Goal: Task Accomplishment & Management: Complete application form

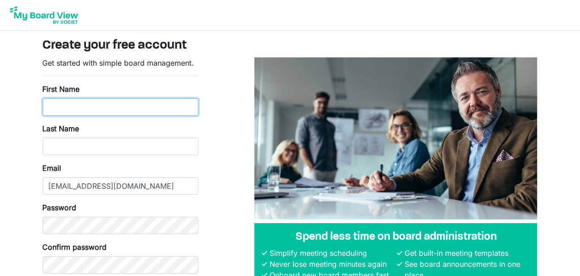
click at [131, 106] on input "First Name" at bounding box center [121, 106] width 156 height 17
type input "[PERSON_NAME]"
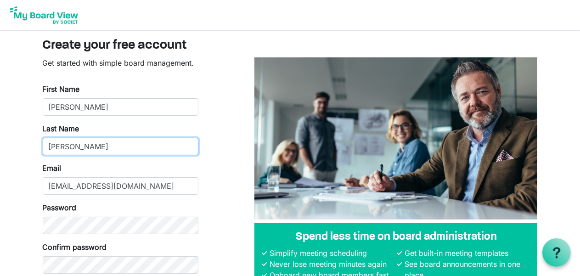
type input "Scott"
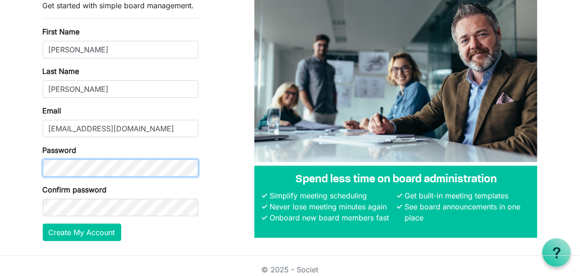
scroll to position [63, 0]
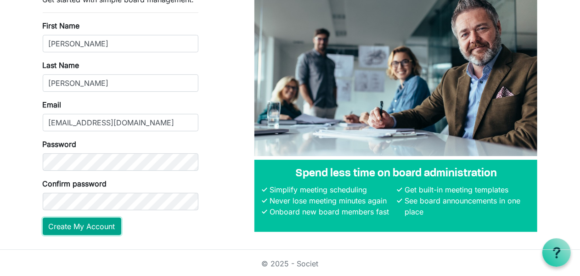
click at [96, 226] on button "Create My Account" at bounding box center [82, 226] width 79 height 17
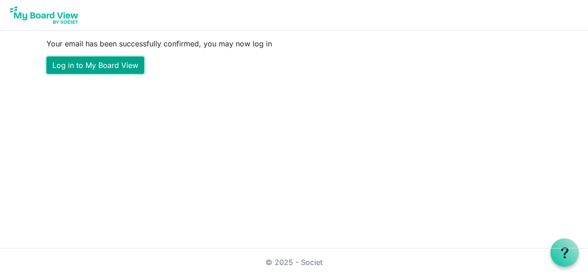
click at [97, 65] on link "Log in to My Board View" at bounding box center [95, 64] width 98 height 17
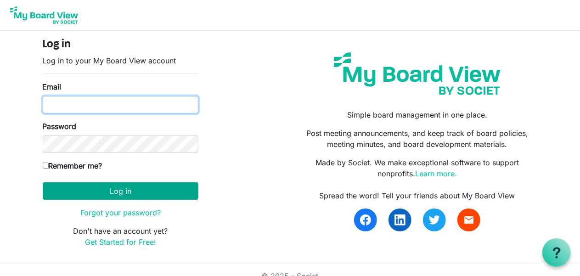
type input "[EMAIL_ADDRESS][DOMAIN_NAME]"
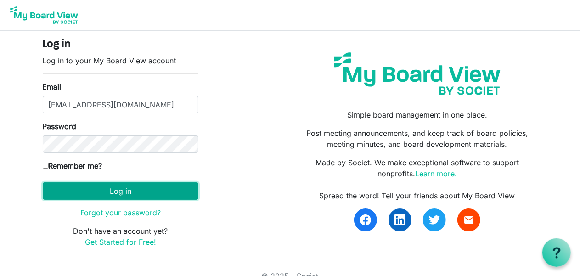
click at [134, 190] on button "Log in" at bounding box center [121, 190] width 156 height 17
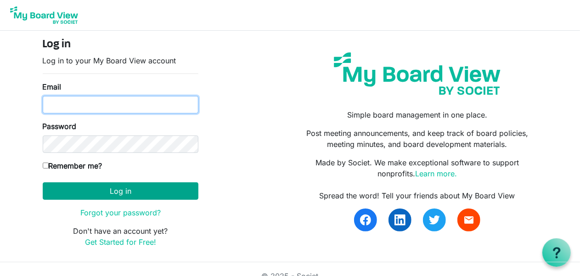
type input "sscott@bcacanada.ca"
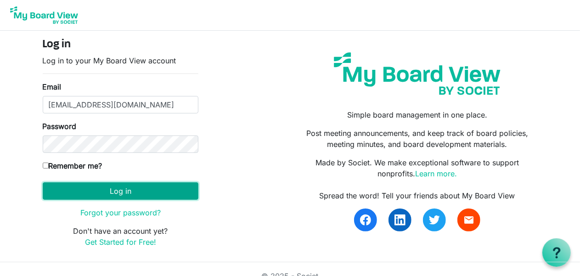
click at [130, 185] on button "Log in" at bounding box center [121, 190] width 156 height 17
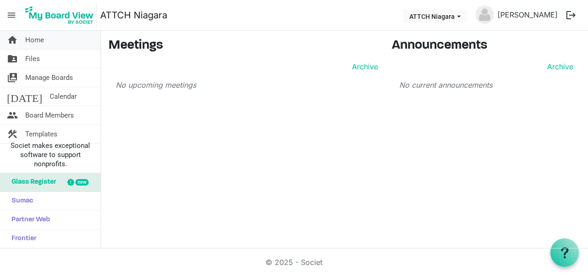
click at [21, 42] on link "home Home" at bounding box center [50, 40] width 101 height 18
click at [41, 62] on link "folder_shared Files" at bounding box center [50, 59] width 101 height 18
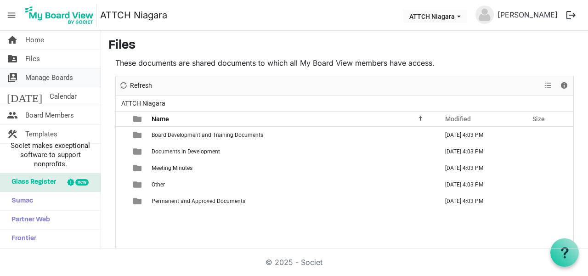
click at [53, 76] on span "Manage Boards" at bounding box center [49, 77] width 48 height 18
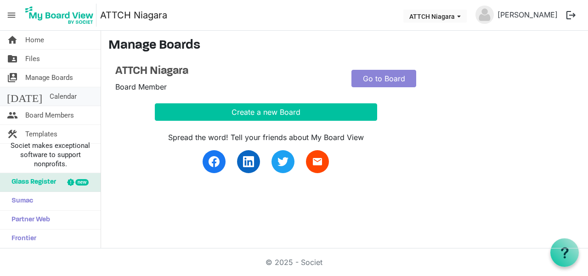
click at [50, 96] on span "Calendar" at bounding box center [63, 96] width 27 height 18
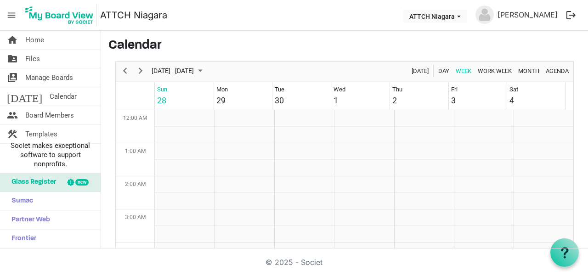
scroll to position [298, 0]
click at [517, 68] on span "Month" at bounding box center [528, 70] width 23 height 11
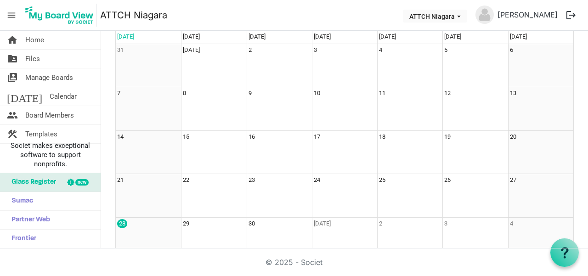
scroll to position [72, 0]
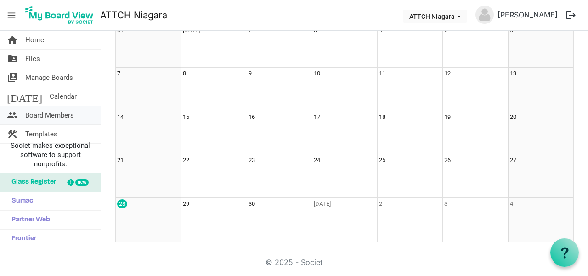
click at [50, 109] on span "Board Members" at bounding box center [49, 115] width 49 height 18
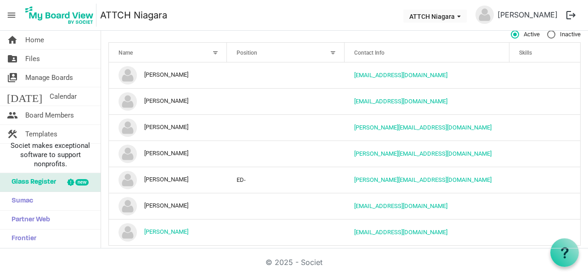
scroll to position [29, 0]
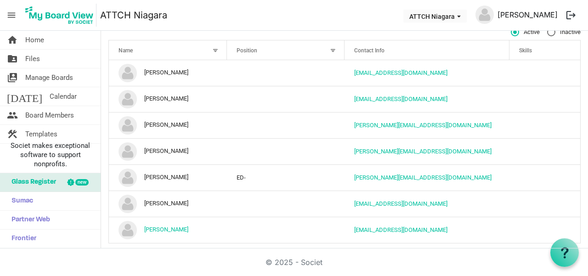
click at [539, 17] on link "[PERSON_NAME]" at bounding box center [528, 15] width 68 height 18
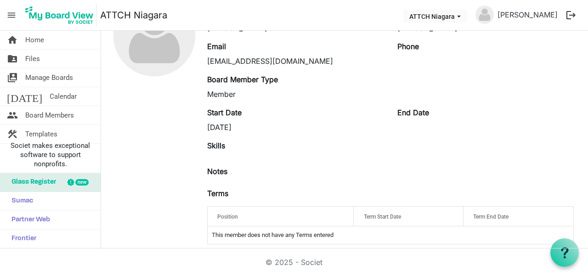
scroll to position [83, 0]
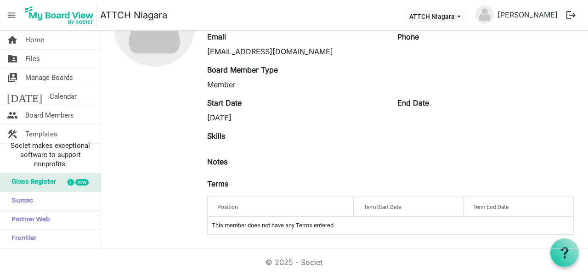
click at [267, 207] on div "Position" at bounding box center [280, 206] width 133 height 13
click at [238, 210] on div "Position" at bounding box center [280, 206] width 133 height 13
click at [308, 208] on div "Position" at bounding box center [280, 206] width 133 height 13
click at [298, 203] on div "Position" at bounding box center [280, 206] width 133 height 13
click at [306, 220] on td "This member does not have any Terms entered" at bounding box center [391, 225] width 366 height 17
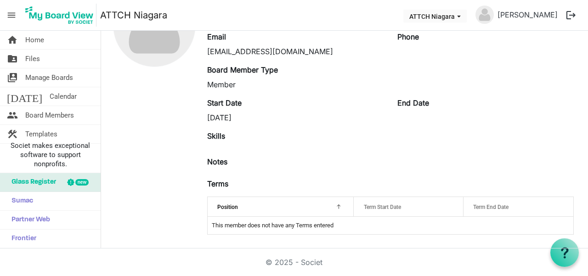
click at [307, 223] on td "This member does not have any Terms entered" at bounding box center [391, 225] width 366 height 17
click at [307, 224] on td "This member does not have any Terms entered" at bounding box center [391, 225] width 366 height 17
drag, startPoint x: 335, startPoint y: 63, endPoint x: 387, endPoint y: 76, distance: 53.1
click at [341, 65] on div "edit First Name Sara Last Name Scott Email sscott@bcacanada.ca Phone Board Memb…" at bounding box center [390, 113] width 367 height 258
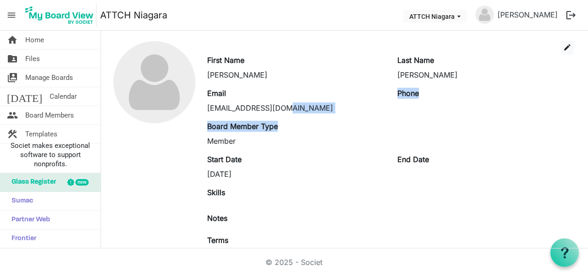
scroll to position [0, 0]
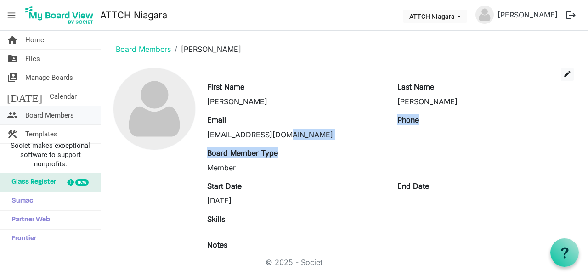
click at [49, 118] on span "Board Members" at bounding box center [49, 115] width 49 height 18
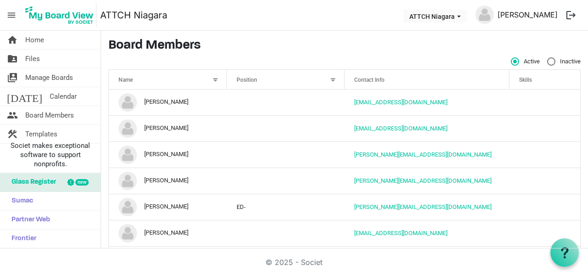
click at [531, 21] on link "[PERSON_NAME]" at bounding box center [528, 15] width 68 height 18
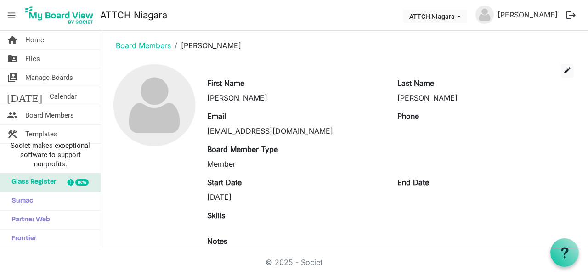
scroll to position [3, 0]
click at [563, 67] on span "edit" at bounding box center [567, 71] width 8 height 8
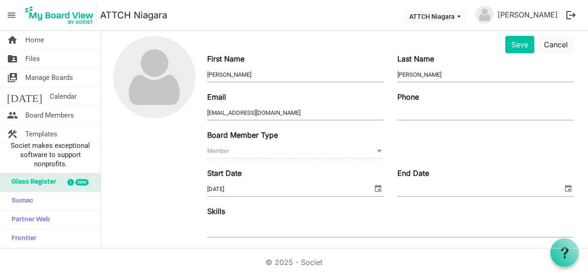
scroll to position [34, 0]
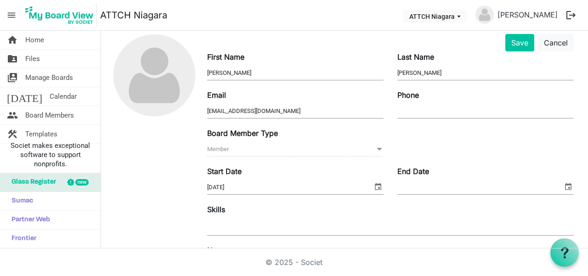
click at [369, 152] on span "Member Member" at bounding box center [295, 149] width 176 height 14
click at [345, 110] on input "[EMAIL_ADDRESS][DOMAIN_NAME]" at bounding box center [295, 111] width 176 height 14
click at [419, 106] on input "Phone" at bounding box center [485, 111] width 176 height 14
type input "[PHONE_NUMBER]"
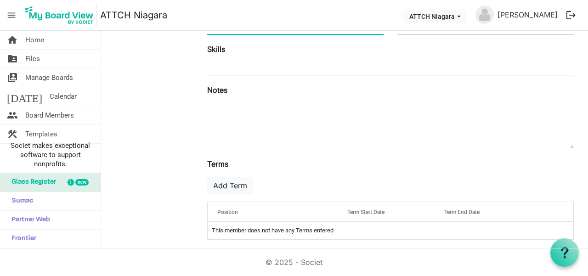
scroll to position [198, 0]
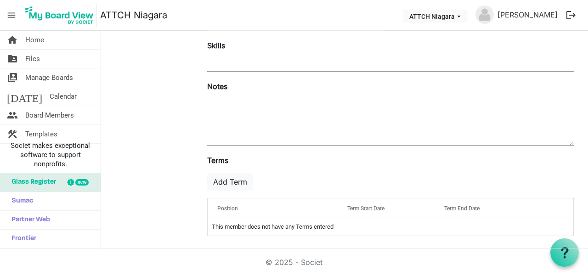
click at [248, 205] on div "Position" at bounding box center [272, 208] width 117 height 13
click at [319, 205] on div at bounding box center [320, 206] width 5 height 5
click at [309, 218] on td "This member does not have any Terms entered" at bounding box center [391, 226] width 366 height 17
click at [310, 221] on td "This member does not have any Terms entered" at bounding box center [391, 226] width 366 height 17
click at [363, 206] on span "Term Start Date" at bounding box center [365, 208] width 37 height 6
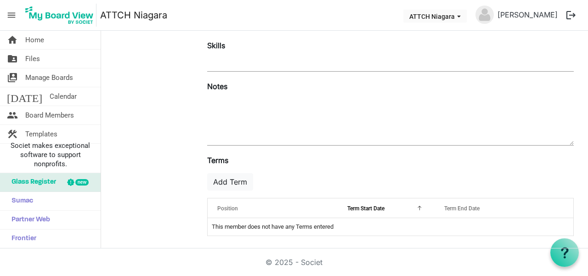
click at [453, 205] on span "Term End Date" at bounding box center [461, 208] width 35 height 6
click at [234, 208] on span "Position" at bounding box center [227, 208] width 21 height 6
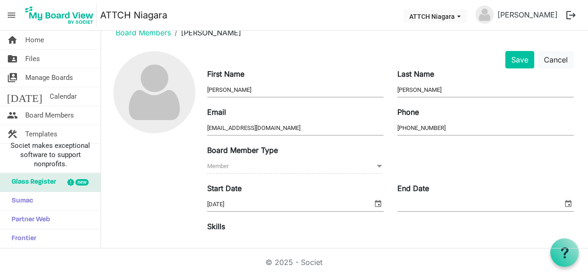
scroll to position [10, 0]
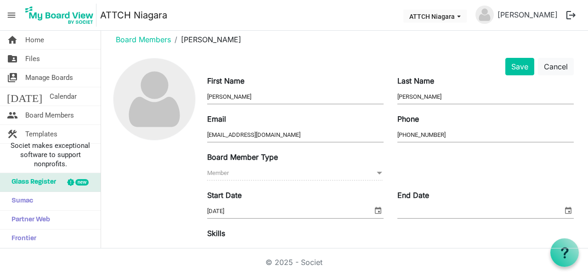
click at [375, 172] on span at bounding box center [379, 173] width 8 height 10
drag, startPoint x: 260, startPoint y: 168, endPoint x: 252, endPoint y: 169, distance: 8.5
click at [254, 169] on span "Member Member" at bounding box center [295, 173] width 176 height 14
drag, startPoint x: 225, startPoint y: 172, endPoint x: 233, endPoint y: 172, distance: 8.7
click at [227, 172] on span "Member Member" at bounding box center [295, 173] width 176 height 14
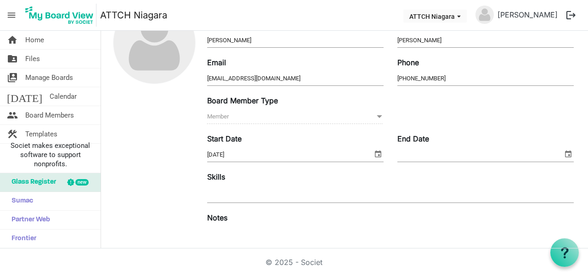
scroll to position [109, 0]
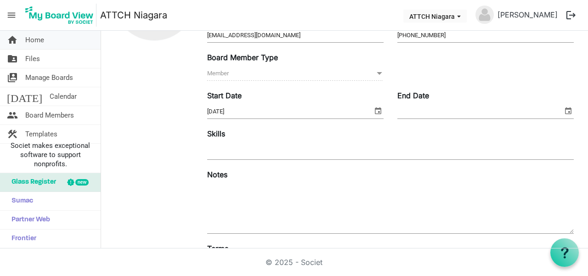
click at [34, 38] on span "Home" at bounding box center [34, 40] width 19 height 18
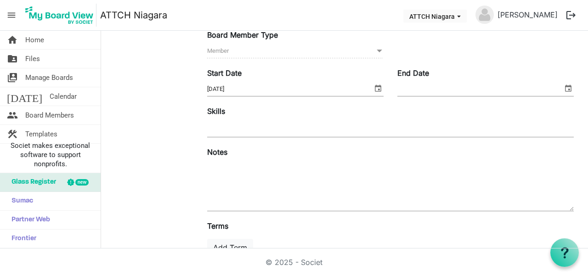
scroll to position [0, 0]
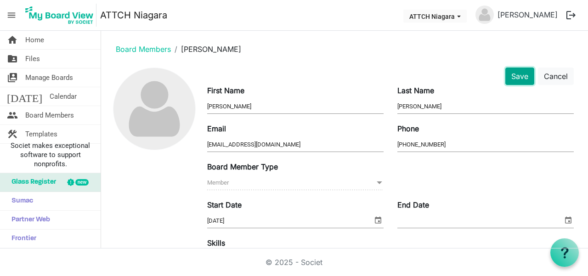
click at [510, 71] on button "Save" at bounding box center [519, 76] width 29 height 17
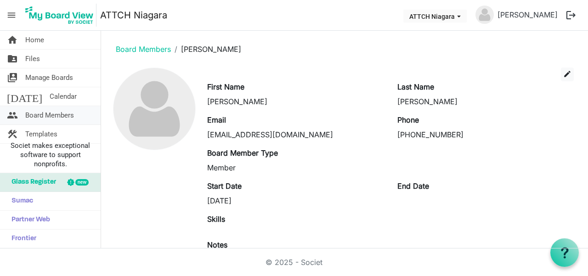
click at [51, 113] on span "Board Members" at bounding box center [49, 115] width 49 height 18
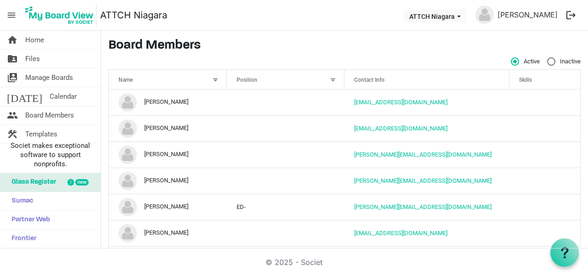
click at [525, 80] on span "Skills" at bounding box center [525, 80] width 13 height 6
click at [525, 81] on span "Skills" at bounding box center [525, 80] width 13 height 6
click at [519, 78] on span "Skills" at bounding box center [525, 80] width 13 height 6
drag, startPoint x: 518, startPoint y: 78, endPoint x: 456, endPoint y: 72, distance: 62.8
click at [519, 78] on span "Skills" at bounding box center [525, 80] width 13 height 6
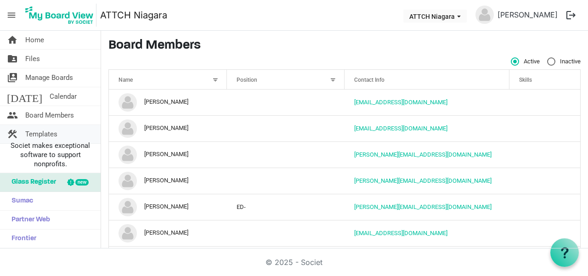
click at [51, 128] on span "Templates" at bounding box center [41, 134] width 32 height 18
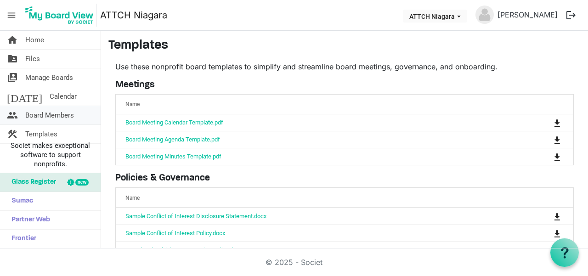
click at [47, 116] on span "Board Members" at bounding box center [49, 115] width 49 height 18
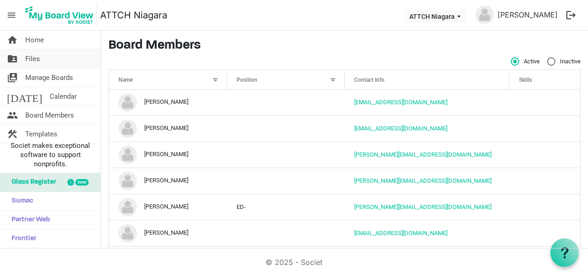
click at [35, 54] on span "Files" at bounding box center [32, 59] width 15 height 18
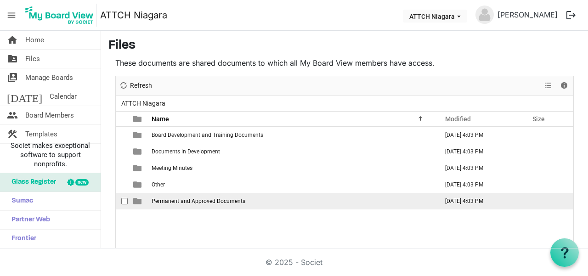
click at [198, 207] on td "Permanent and Approved Documents" at bounding box center [292, 201] width 287 height 17
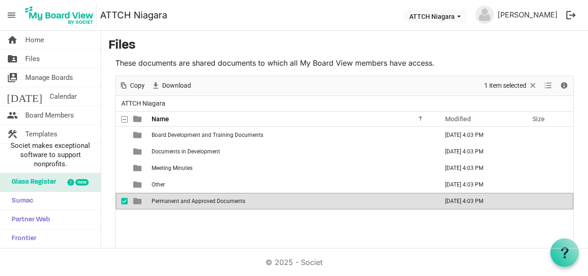
click at [277, 199] on td "Permanent and Approved Documents" at bounding box center [292, 201] width 287 height 17
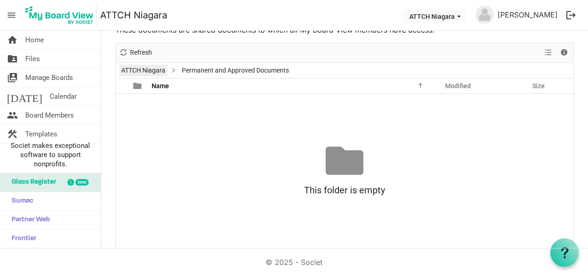
click at [143, 68] on link "ATTCH Niagara" at bounding box center [143, 70] width 48 height 11
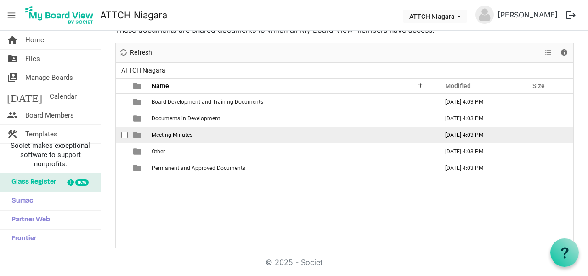
click at [160, 130] on td "Meeting Minutes" at bounding box center [292, 135] width 287 height 17
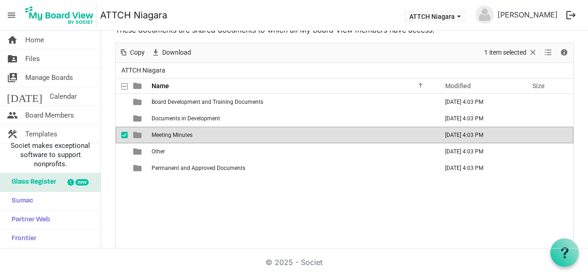
click at [162, 130] on td "Meeting Minutes" at bounding box center [292, 135] width 287 height 17
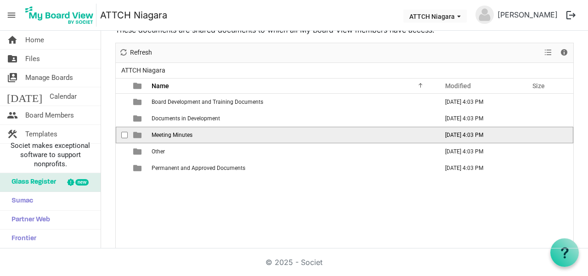
click at [162, 130] on td "Meeting Minutes" at bounding box center [292, 135] width 287 height 17
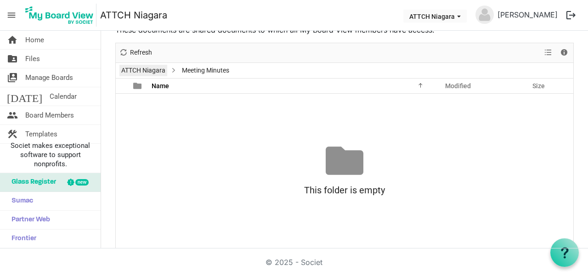
click at [138, 66] on link "ATTCH Niagara" at bounding box center [143, 70] width 48 height 11
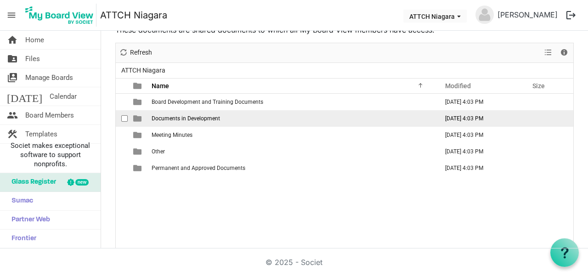
click at [179, 116] on span "Documents in Development" at bounding box center [186, 118] width 68 height 6
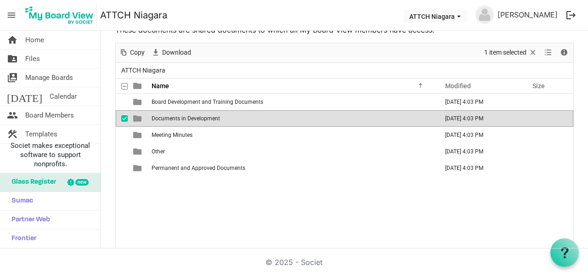
click at [179, 116] on span "Documents in Development" at bounding box center [186, 118] width 68 height 6
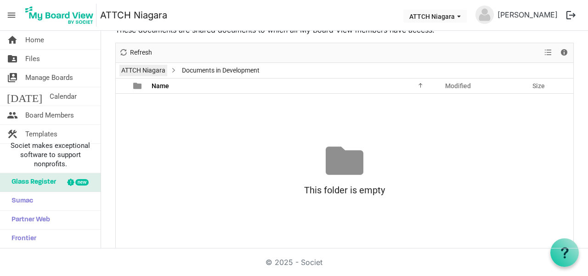
click at [140, 69] on link "ATTCH Niagara" at bounding box center [143, 70] width 48 height 11
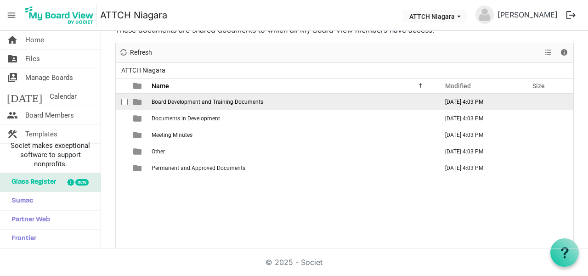
click at [155, 97] on td "Board Development and Training Documents" at bounding box center [292, 102] width 287 height 17
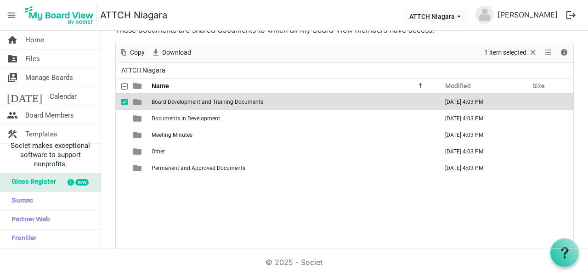
click at [155, 97] on td "Board Development and Training Documents" at bounding box center [292, 102] width 287 height 17
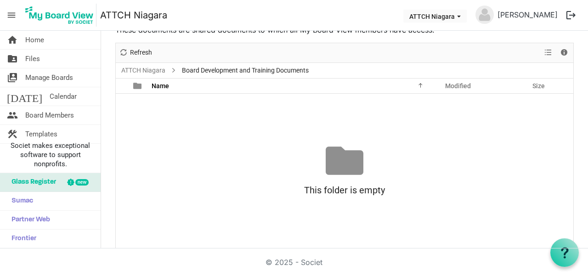
click at [143, 63] on ul "ATTCH Niagara Board Development and Training Documents" at bounding box center [344, 70] width 457 height 15
click at [151, 65] on link "ATTCH Niagara" at bounding box center [143, 70] width 48 height 11
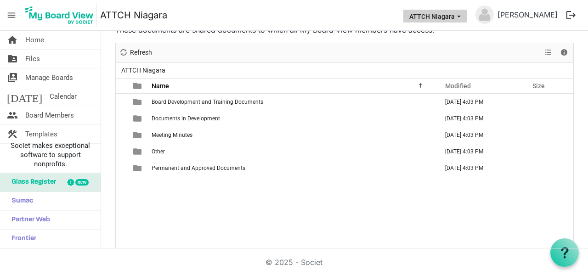
click at [467, 20] on button "ATTCH Niagara" at bounding box center [434, 16] width 63 height 13
drag, startPoint x: 481, startPoint y: 19, endPoint x: 449, endPoint y: 17, distance: 31.8
click at [467, 19] on button "ATTCH Niagara" at bounding box center [434, 16] width 63 height 13
click at [16, 15] on span "menu" at bounding box center [11, 14] width 17 height 17
